Goal: Information Seeking & Learning: Learn about a topic

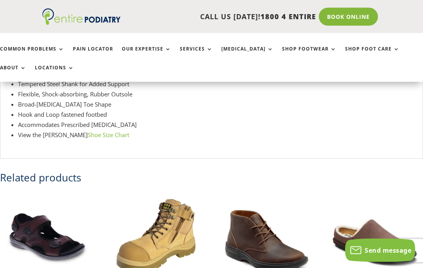
scroll to position [440, 0]
click at [95, 138] on link "Shoe Size Chart" at bounding box center [108, 135] width 41 height 8
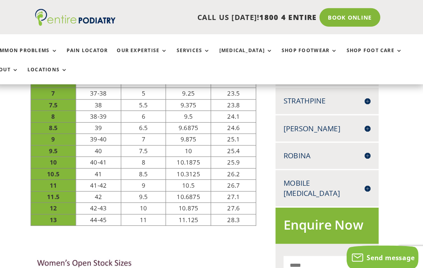
scroll to position [360, 4]
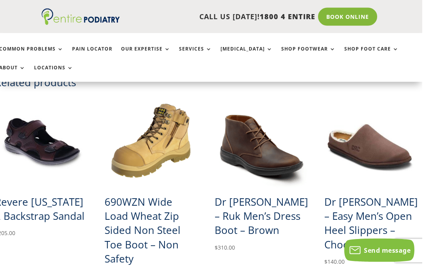
scroll to position [535, 4]
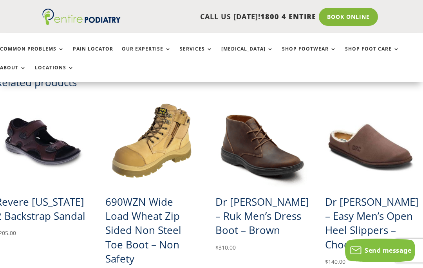
click at [58, 214] on h2 "Revere [US_STATE] 2 Backstrap Sandal" at bounding box center [43, 208] width 94 height 39
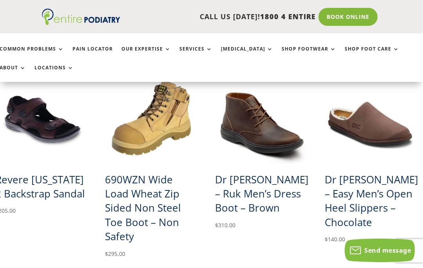
scroll to position [558, 4]
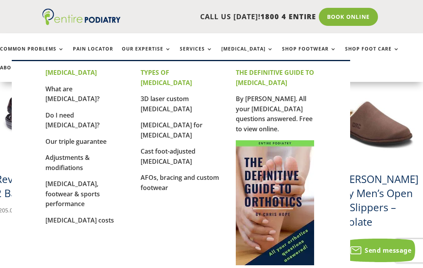
click at [301, 40] on ul "Common Problems Pain Locator Our Expertise Services [MEDICAL_DATA] Shop Footwea…" at bounding box center [211, 57] width 431 height 49
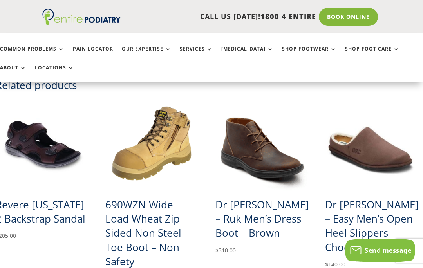
scroll to position [532, 4]
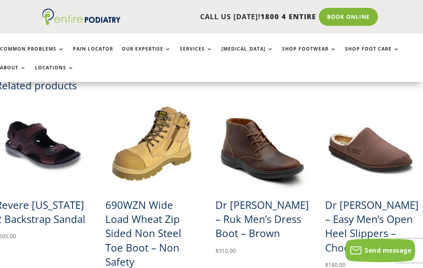
click at [296, 50] on link "Shop Footwear" at bounding box center [309, 54] width 54 height 17
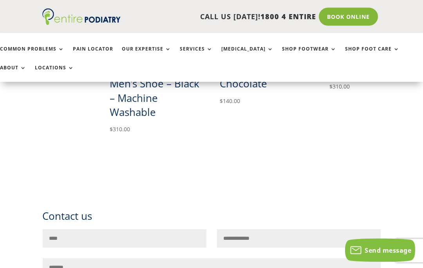
scroll to position [738, 0]
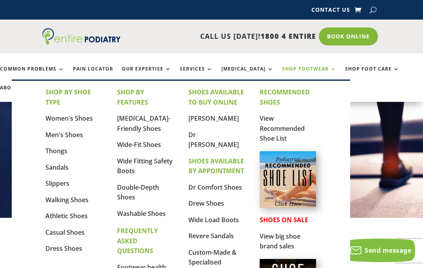
click at [68, 171] on link "Sandals" at bounding box center [56, 167] width 23 height 9
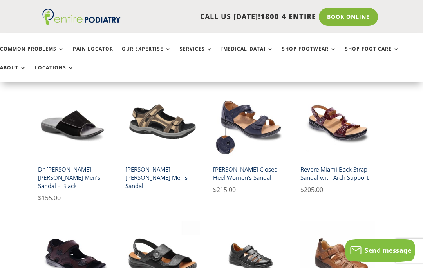
scroll to position [176, 4]
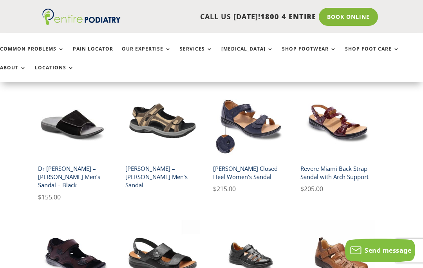
click at [168, 169] on h2 "Drew – Warren Men’s Sandal" at bounding box center [162, 176] width 75 height 31
